Goal: Task Accomplishment & Management: Manage account settings

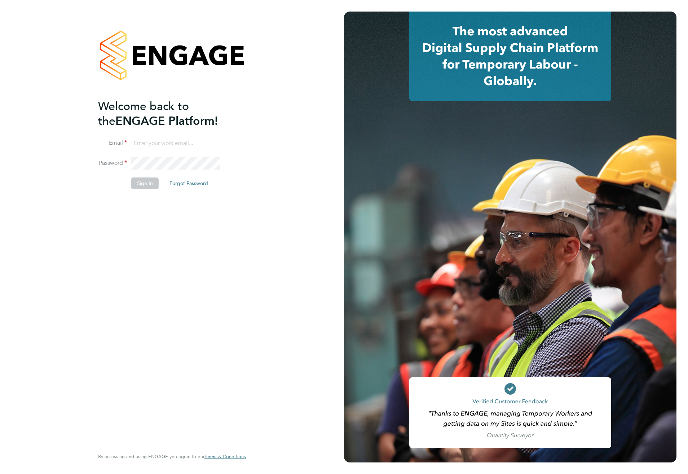
click at [153, 143] on input at bounding box center [175, 143] width 89 height 13
type input "meg.castleton@hays.com"
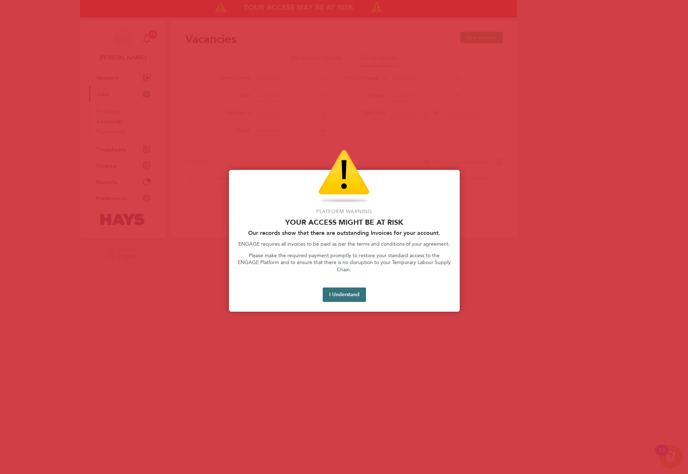
click at [350, 288] on button "I Understand" at bounding box center [344, 295] width 43 height 14
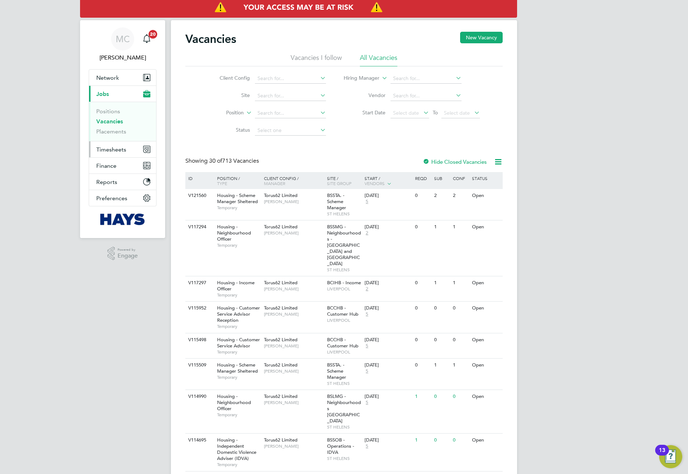
click at [111, 152] on span "Timesheets" at bounding box center [111, 149] width 30 height 7
click at [109, 130] on link "Timesheets" at bounding box center [111, 127] width 30 height 7
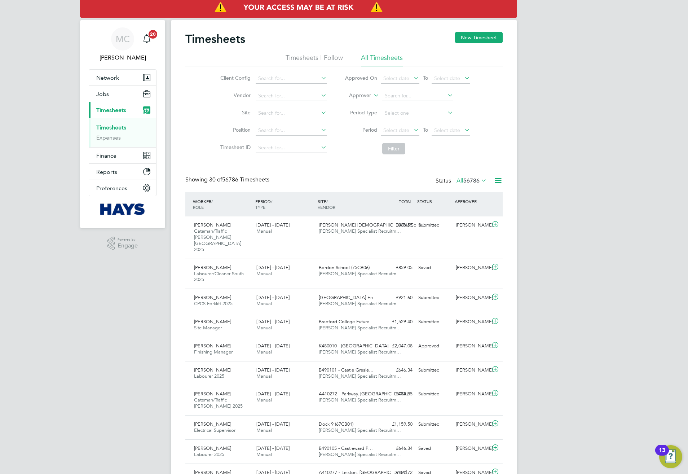
click at [364, 98] on label "Approver" at bounding box center [355, 95] width 32 height 7
click at [360, 101] on li "Worker" at bounding box center [353, 103] width 36 height 9
click at [426, 91] on input at bounding box center [417, 96] width 71 height 10
click at [435, 113] on b "Ho" at bounding box center [438, 116] width 7 height 6
type input "Christian Hough"
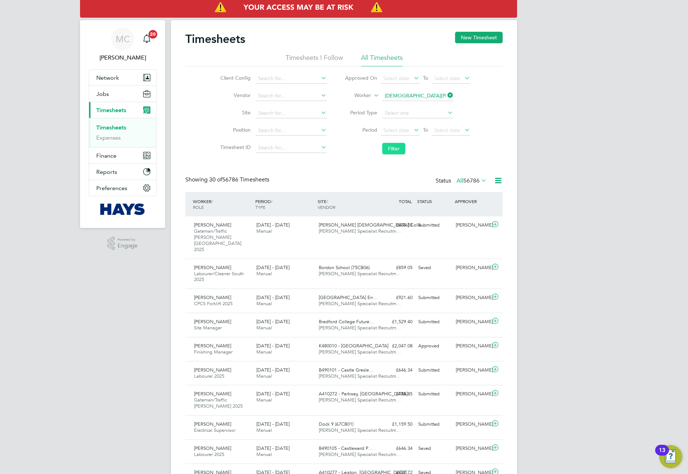
click at [398, 148] on button "Filter" at bounding box center [393, 149] width 23 height 12
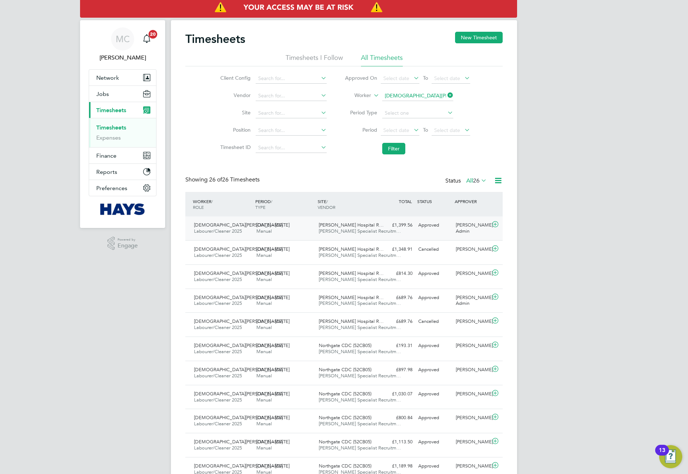
click at [345, 231] on span "[PERSON_NAME] Specialist Recruitm…" at bounding box center [360, 231] width 82 height 6
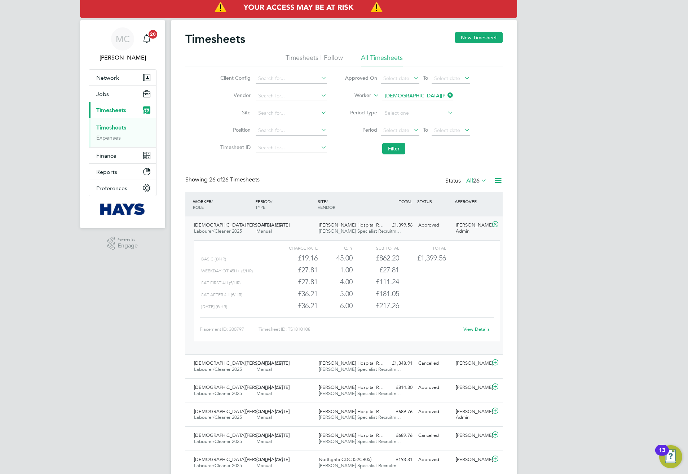
click at [479, 327] on link "View Details" at bounding box center [477, 329] width 26 height 6
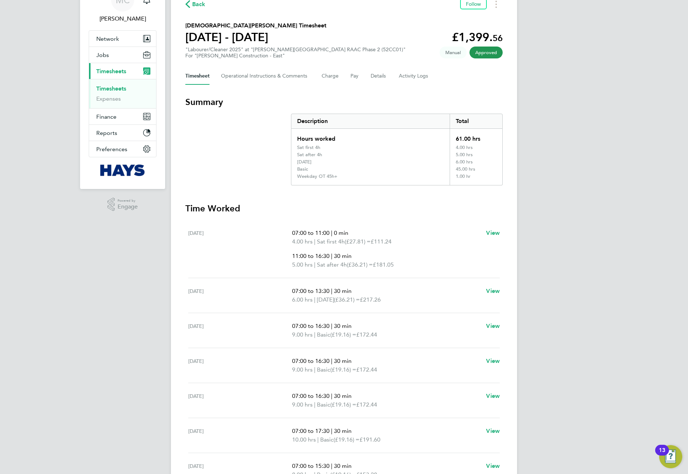
scroll to position [54, 0]
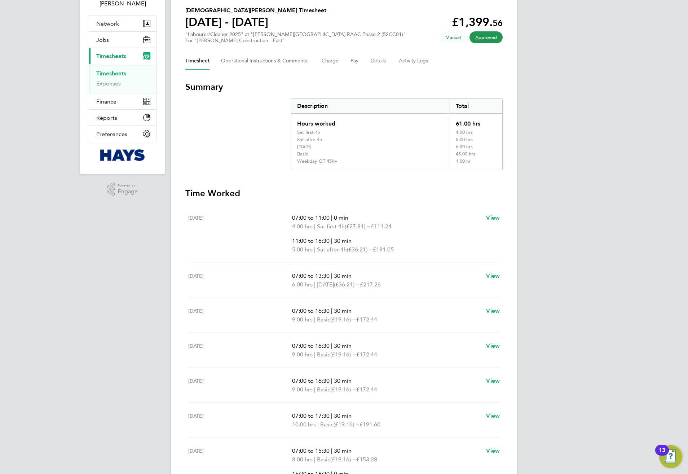
click at [595, 259] on div "MC Meg Castleton Notifications 20 Applications: Network Team Members Businesses…" at bounding box center [344, 253] width 688 height 614
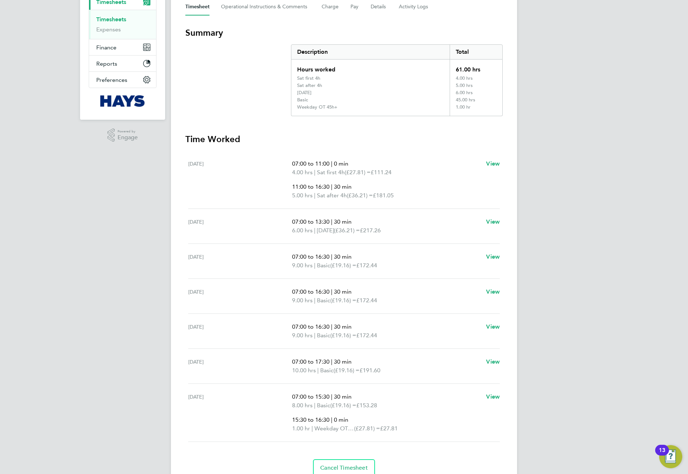
scroll to position [0, 0]
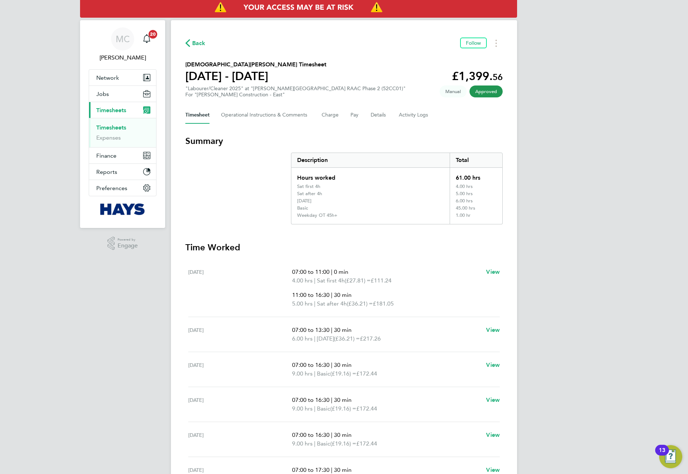
click at [562, 109] on div "MC Meg Castleton Notifications 20 Applications: Network Team Members Businesses…" at bounding box center [344, 307] width 688 height 614
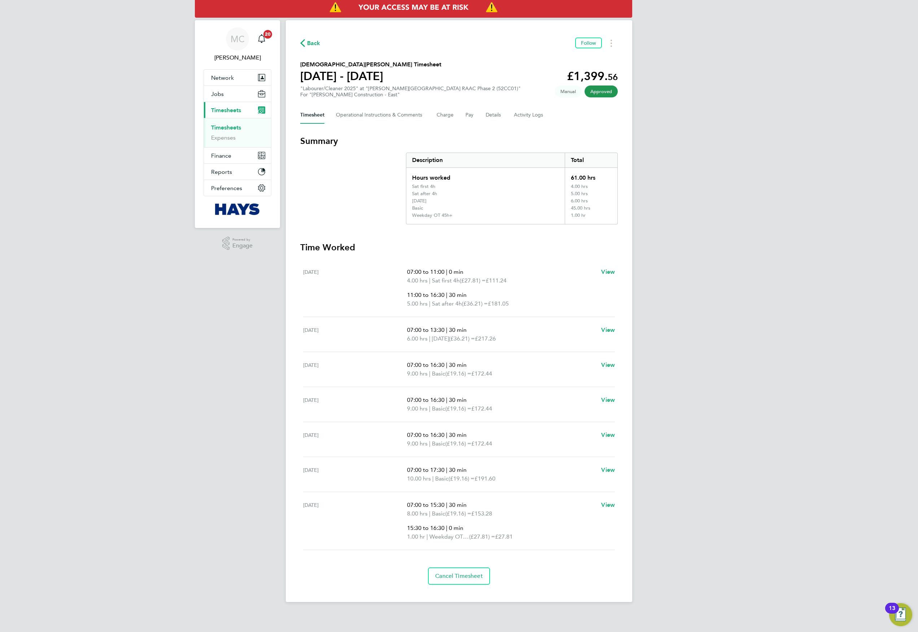
click at [688, 146] on div "MC Meg Castleton Notifications 20 Applications: Network Team Members Businesses…" at bounding box center [459, 307] width 918 height 614
click at [688, 171] on div "MC Meg Castleton Notifications 20 Applications: Network Team Members Businesses…" at bounding box center [459, 307] width 918 height 614
click at [688, 286] on div "MC Meg Castleton Notifications 20 Applications: Network Team Members Businesses…" at bounding box center [459, 307] width 918 height 614
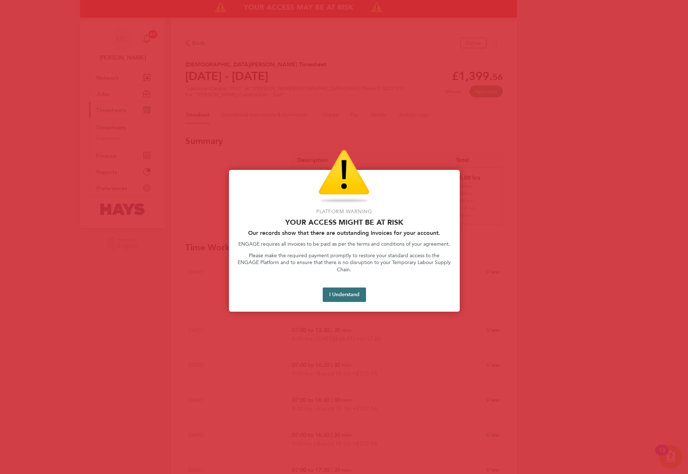
click at [346, 288] on button "I Understand" at bounding box center [344, 295] width 43 height 14
click at [349, 288] on button "I Understand" at bounding box center [344, 295] width 43 height 14
click at [362, 288] on button "I Understand" at bounding box center [344, 295] width 43 height 14
click at [337, 289] on button "I Understand" at bounding box center [344, 295] width 43 height 14
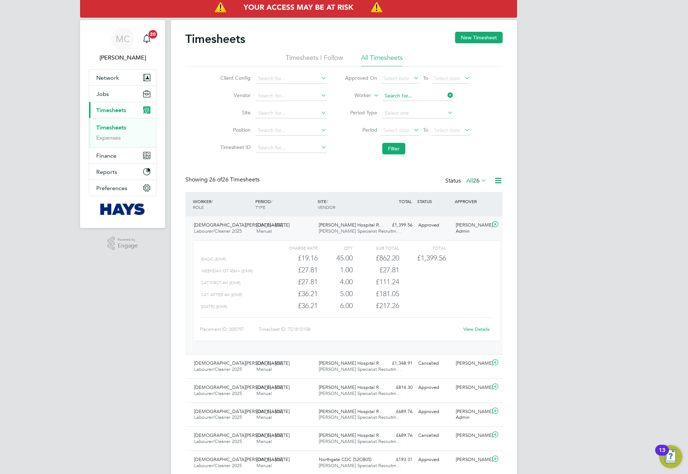
click at [403, 97] on input at bounding box center [417, 96] width 71 height 10
click at [422, 105] on li "Steve Clear s" at bounding box center [418, 106] width 72 height 10
type input "[PERSON_NAME]"
click at [404, 149] on button "Filter" at bounding box center [393, 149] width 23 height 12
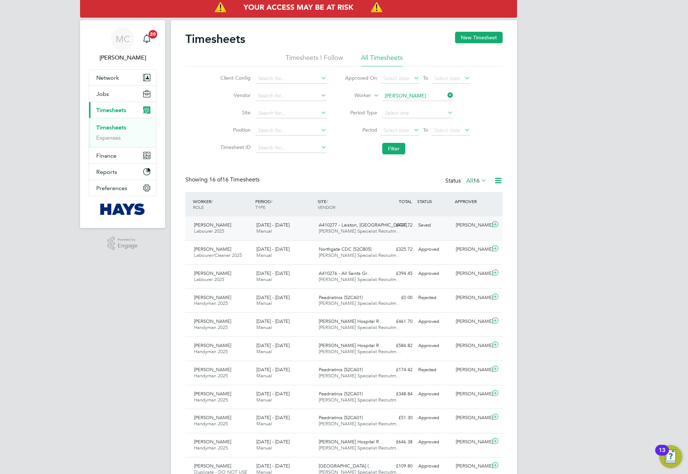
click at [341, 236] on div "A410277 - Leiston, St M… Hays Specialist Recruitm…" at bounding box center [347, 228] width 62 height 18
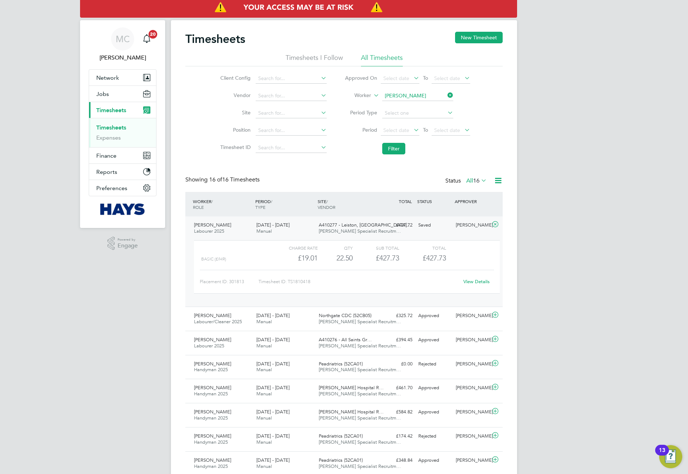
click at [478, 282] on link "View Details" at bounding box center [477, 281] width 26 height 6
click at [474, 203] on div "APPROVER" at bounding box center [472, 201] width 38 height 13
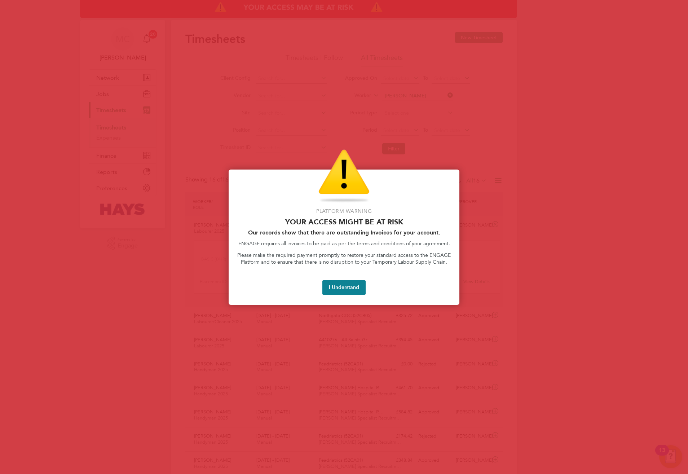
scroll to position [18, 63]
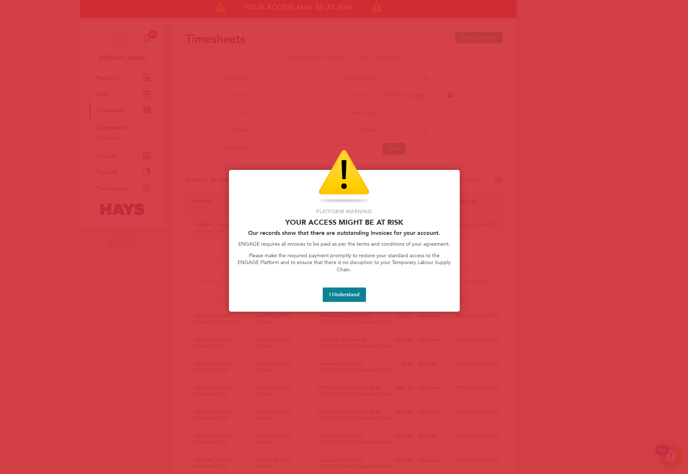
click at [335, 279] on div "Platform Warning Your access might be at risk Our records show that there are o…" at bounding box center [344, 241] width 231 height 142
click at [340, 288] on button "I Understand" at bounding box center [344, 295] width 43 height 14
click at [351, 288] on button "I Understand" at bounding box center [344, 295] width 43 height 14
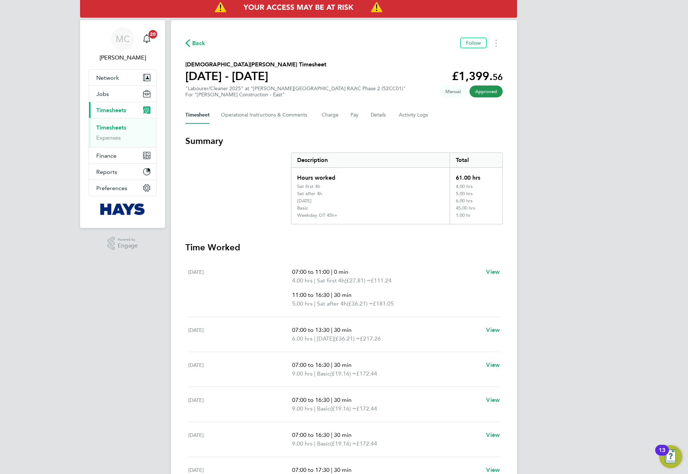
click at [355, 140] on h3 "Summary" at bounding box center [343, 141] width 317 height 12
click at [201, 50] on div "Back Follow [DEMOGRAPHIC_DATA][PERSON_NAME] Timesheet [DATE] - [DATE] £1,399. 5…" at bounding box center [344, 311] width 346 height 582
click at [202, 37] on div "Back Follow [DEMOGRAPHIC_DATA][PERSON_NAME] Timesheet [DATE] - [DATE] £1,399. 5…" at bounding box center [344, 311] width 346 height 582
drag, startPoint x: 201, startPoint y: 40, endPoint x: 212, endPoint y: 18, distance: 25.0
click at [201, 40] on span "Back" at bounding box center [198, 43] width 13 height 9
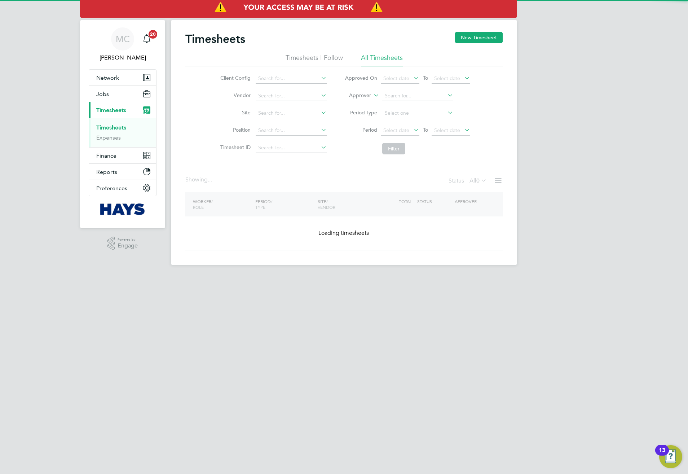
click at [388, 92] on input at bounding box center [417, 96] width 71 height 10
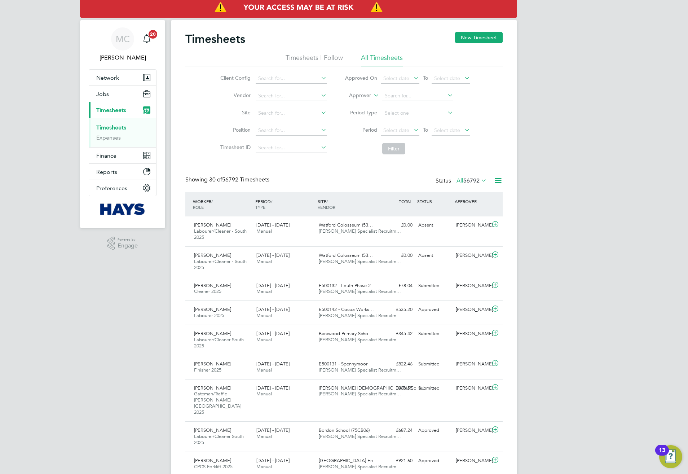
click at [361, 97] on label "Approver" at bounding box center [355, 95] width 32 height 7
click at [360, 97] on label "Approver" at bounding box center [355, 95] width 32 height 7
click at [360, 103] on li "Worker" at bounding box center [353, 103] width 36 height 9
click at [404, 90] on li "Worker" at bounding box center [408, 95] width 144 height 17
click at [407, 91] on input at bounding box center [417, 96] width 71 height 10
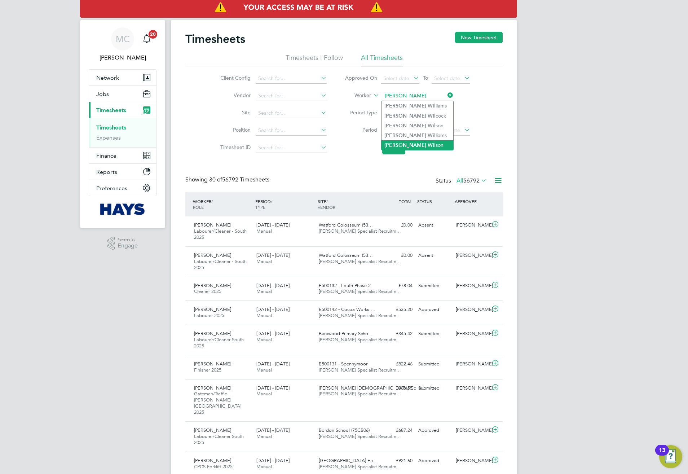
click at [422, 144] on li "[PERSON_NAME] son" at bounding box center [418, 145] width 72 height 10
type input "[PERSON_NAME]"
click at [405, 145] on button "Filter" at bounding box center [393, 149] width 23 height 12
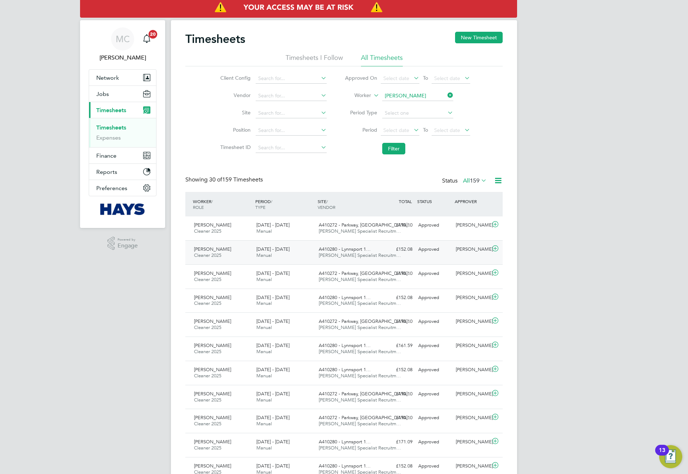
click at [409, 249] on div "£152.08 Approved" at bounding box center [397, 250] width 38 height 12
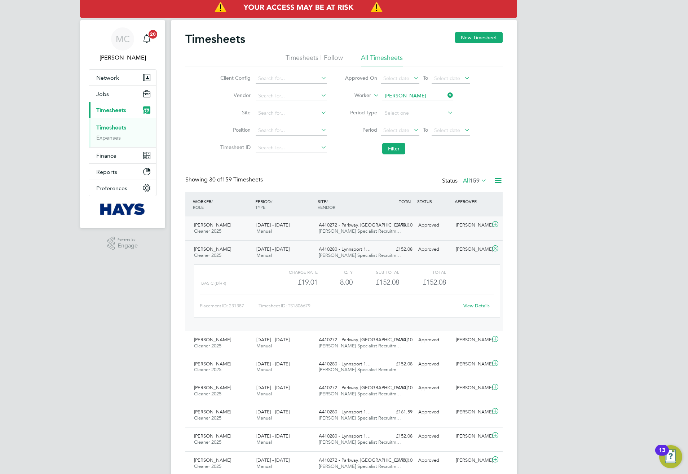
click at [413, 228] on div "£190.10 Approved" at bounding box center [397, 225] width 38 height 12
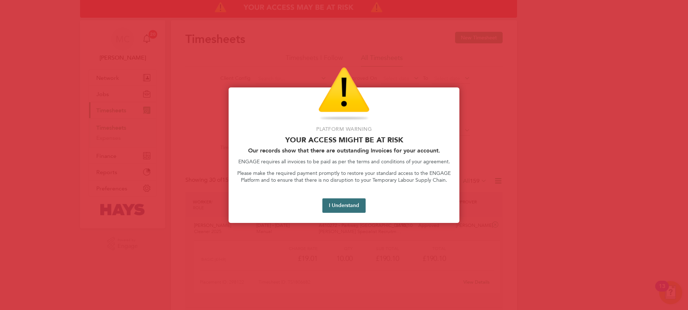
click at [350, 205] on button "I Understand" at bounding box center [344, 205] width 43 height 14
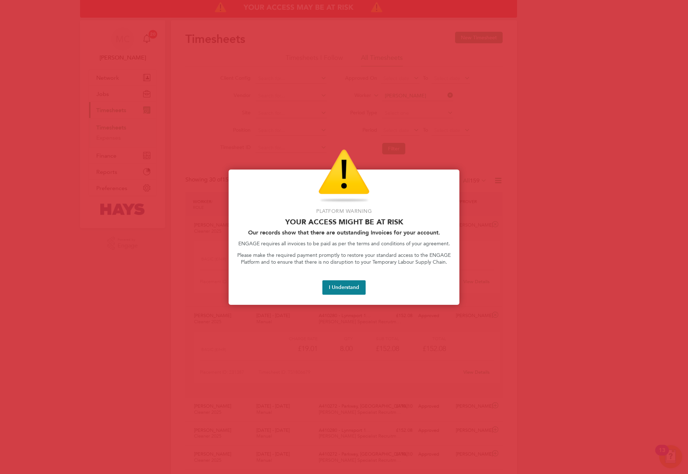
scroll to position [18, 63]
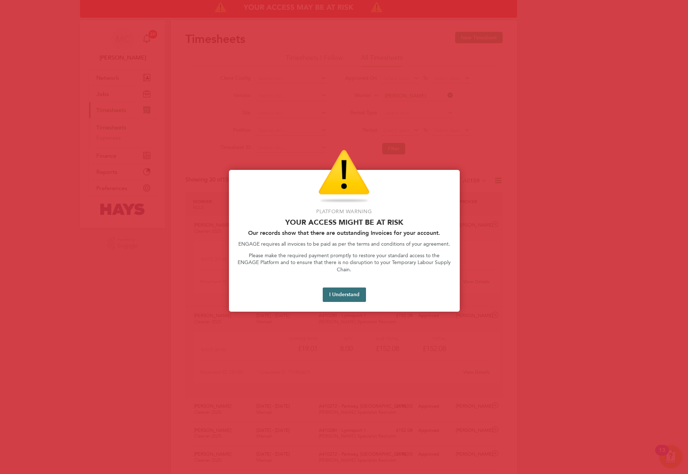
click at [359, 288] on button "I Understand" at bounding box center [344, 295] width 43 height 14
